Goal: Task Accomplishment & Management: Manage account settings

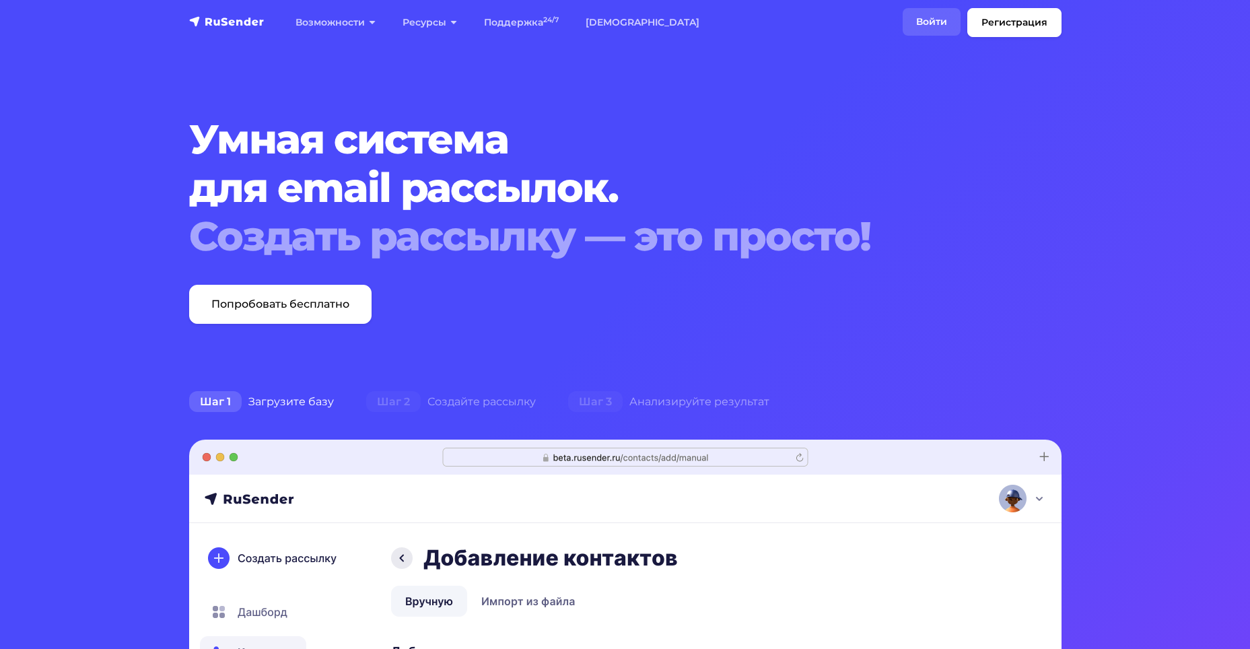
click at [926, 24] on link "Войти" at bounding box center [932, 22] width 58 height 28
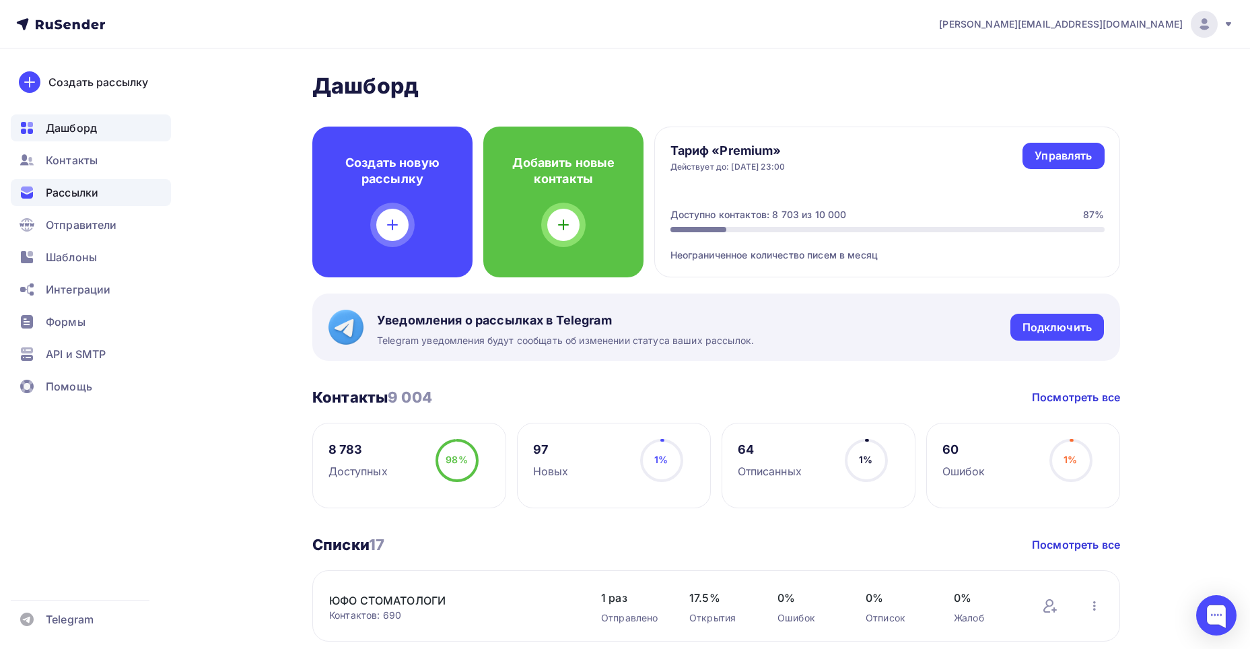
click at [91, 196] on span "Рассылки" at bounding box center [72, 192] width 53 height 16
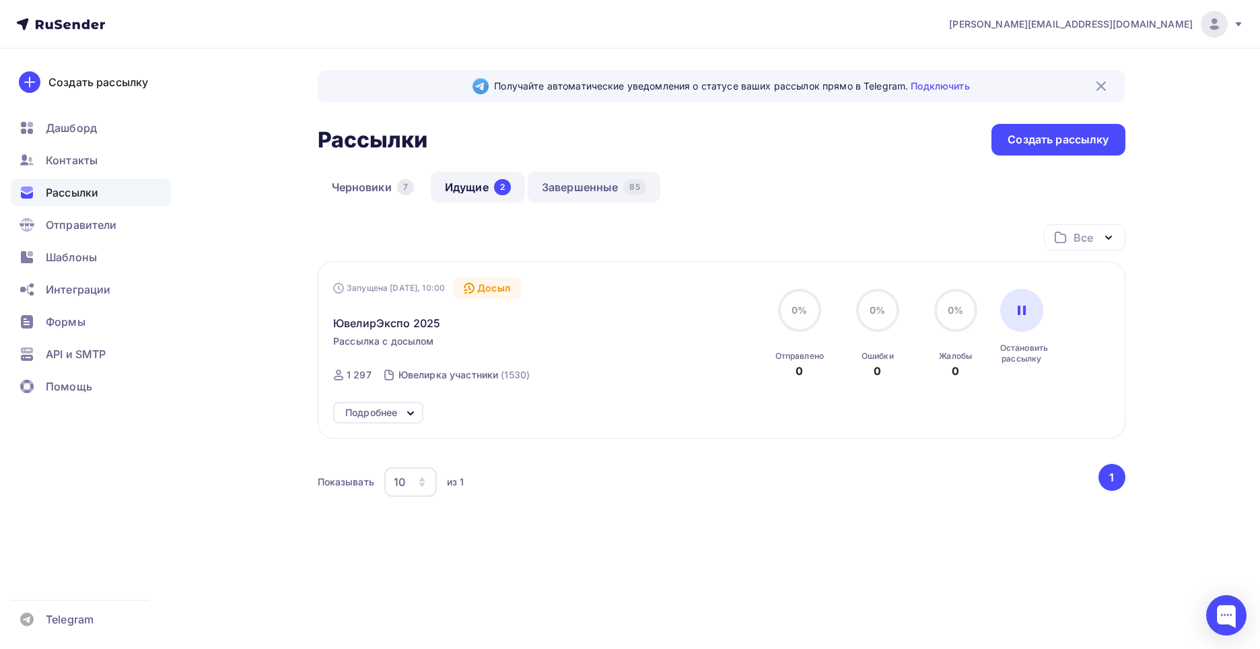
click at [582, 184] on link "Завершенные 85" at bounding box center [594, 187] width 133 height 31
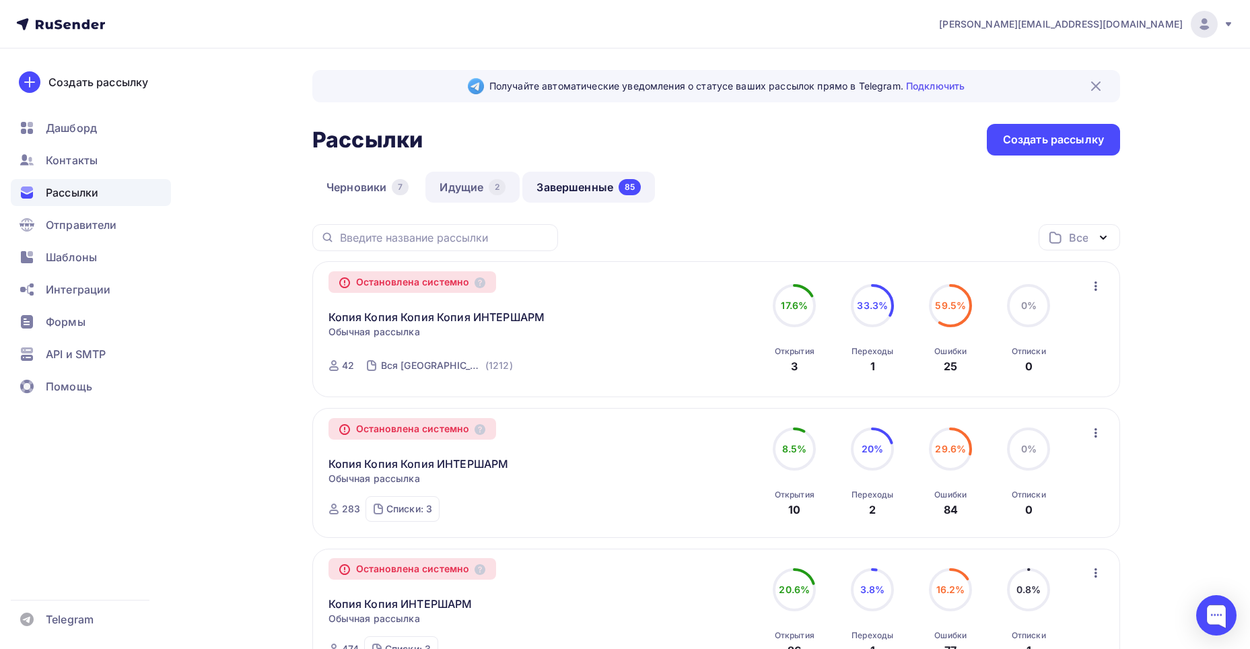
click at [473, 176] on link "Идущие 2" at bounding box center [472, 187] width 94 height 31
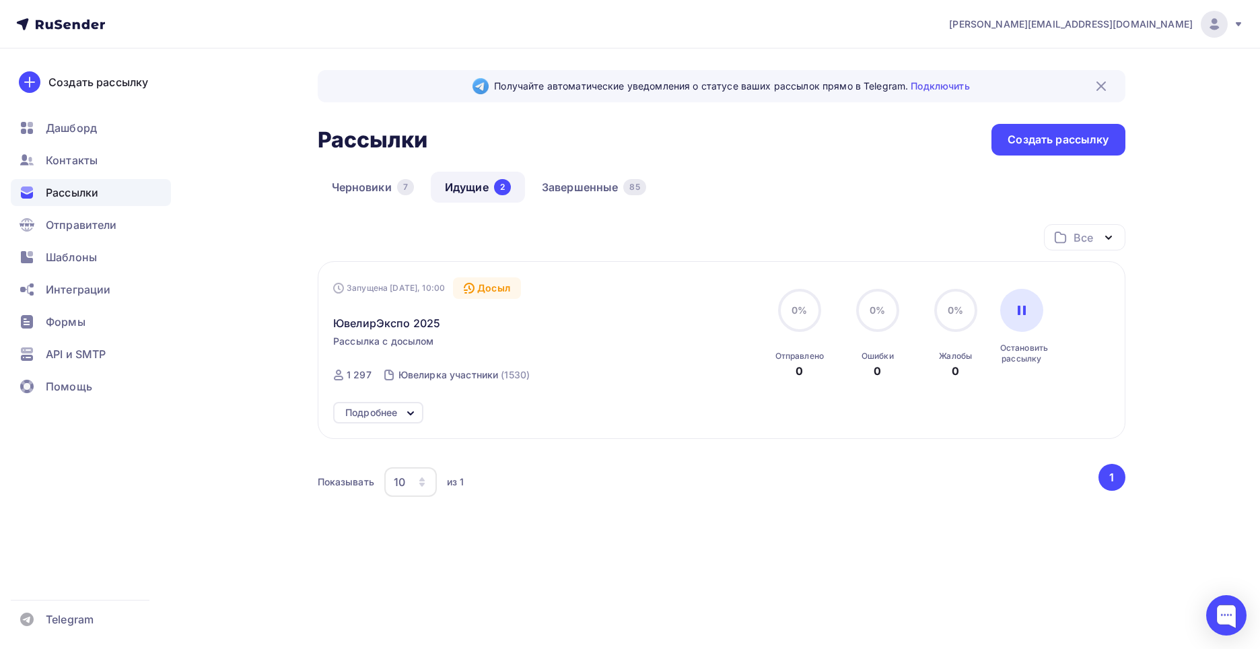
click at [409, 414] on icon at bounding box center [411, 413] width 16 height 16
